Goal: Task Accomplishment & Management: Complete application form

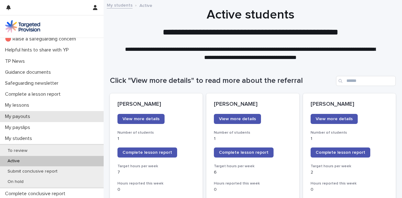
scroll to position [63, 0]
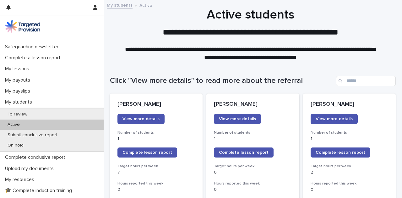
click at [14, 124] on p "Active" at bounding box center [14, 124] width 22 height 5
click at [156, 152] on span "Complete lesson report" at bounding box center [148, 153] width 50 height 4
click at [248, 152] on span "Complete lesson report" at bounding box center [244, 153] width 50 height 4
click at [15, 123] on p "Active" at bounding box center [14, 124] width 22 height 5
click at [155, 154] on span "Complete lesson report" at bounding box center [148, 153] width 50 height 4
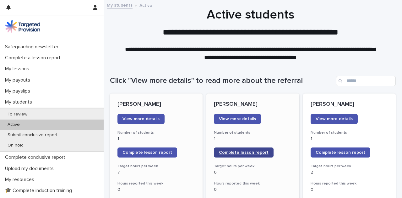
click at [240, 152] on span "Complete lesson report" at bounding box center [244, 153] width 50 height 4
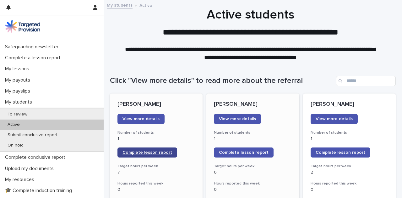
click at [155, 153] on span "Complete lesson report" at bounding box center [148, 153] width 50 height 4
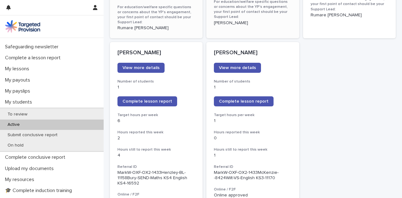
scroll to position [536, 0]
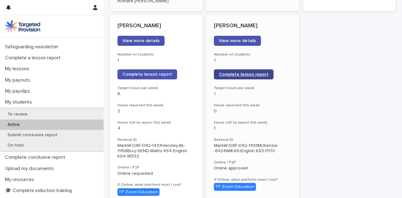
click at [254, 72] on span "Complete lesson report" at bounding box center [244, 74] width 50 height 4
click at [340, 102] on div "[PERSON_NAME] View more details Number of students 1 Complete lesson report Tar…" at bounding box center [253, 6] width 286 height 899
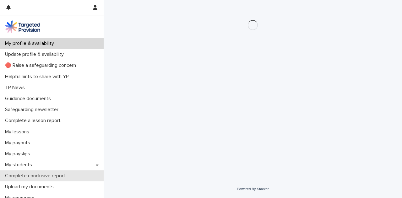
scroll to position [31, 0]
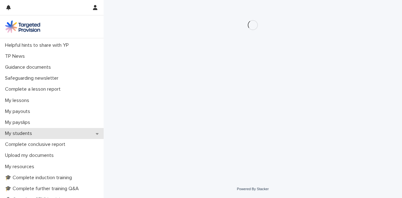
click at [21, 134] on p "My students" at bounding box center [20, 134] width 35 height 6
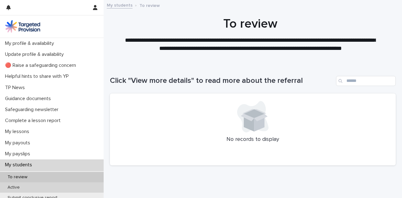
click at [11, 186] on p "Active" at bounding box center [14, 187] width 22 height 5
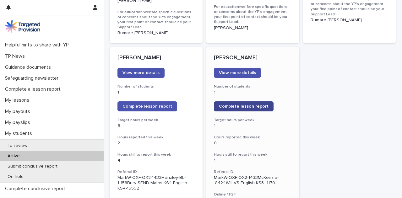
scroll to position [534, 0]
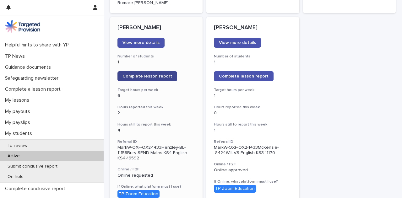
click at [153, 74] on span "Complete lesson report" at bounding box center [148, 76] width 50 height 4
